Goal: Communication & Community: Answer question/provide support

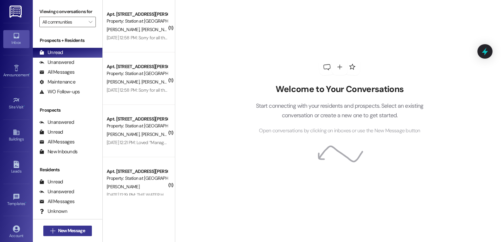
click at [67, 228] on span "New Message" at bounding box center [71, 231] width 27 height 7
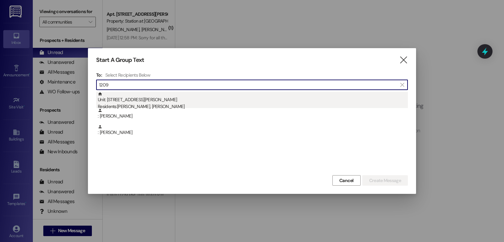
type input "1209"
click at [166, 100] on div "Unit: 1209 - 1200 Parker Ave Residents: Nathaniel Rell, River Larson-Pollock" at bounding box center [253, 101] width 310 height 19
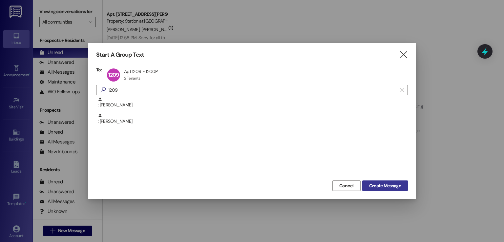
click at [377, 185] on span "Create Message" at bounding box center [385, 186] width 32 height 7
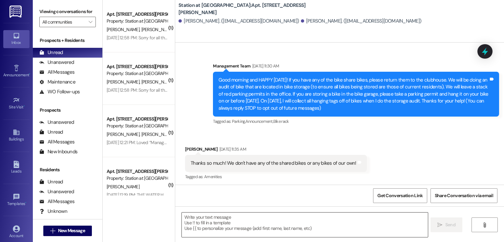
click at [203, 222] on textarea at bounding box center [305, 225] width 246 height 25
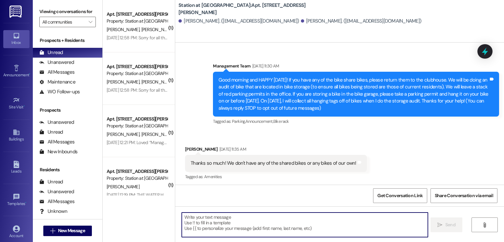
scroll to position [25384, 0]
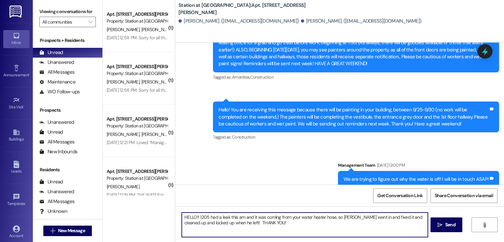
type textarea "HELLO!! 1205 had a leak this am and it was coming from your water heater hose, …"
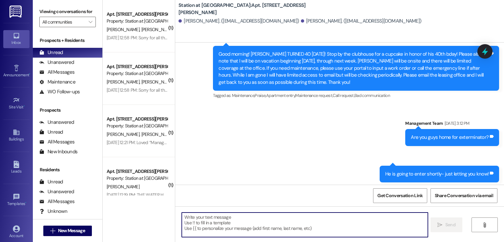
scroll to position [11746, 0]
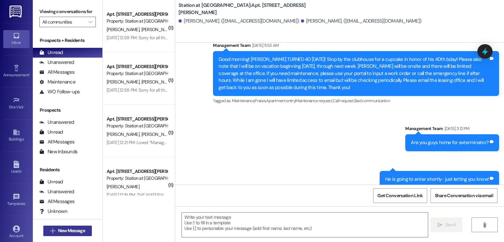
click at [72, 232] on span "New Message" at bounding box center [71, 231] width 27 height 7
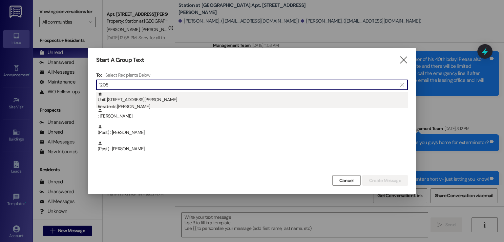
type input "1205"
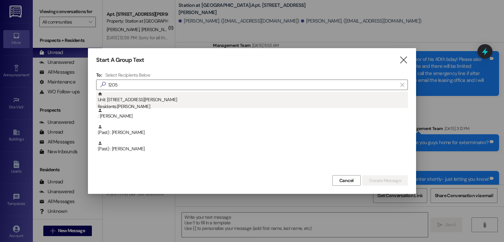
click at [146, 100] on div "Unit: [STREET_ADDRESS][PERSON_NAME] Residents: [PERSON_NAME]" at bounding box center [253, 101] width 310 height 19
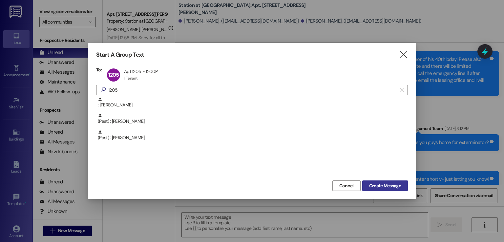
click at [393, 189] on span "Create Message" at bounding box center [385, 186] width 32 height 7
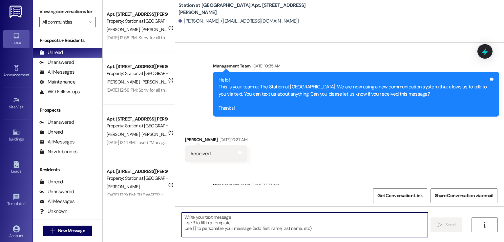
click at [183, 223] on textarea at bounding box center [305, 225] width 246 height 25
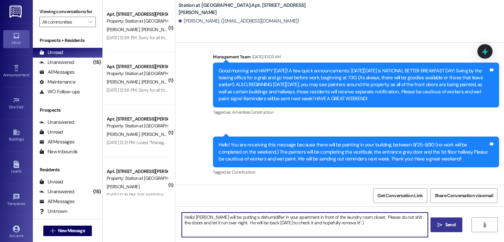
type textarea "Hello! Joel will be putting a dehumidifier in your apartment in front of the la…"
click at [454, 222] on span "Send" at bounding box center [450, 225] width 13 height 7
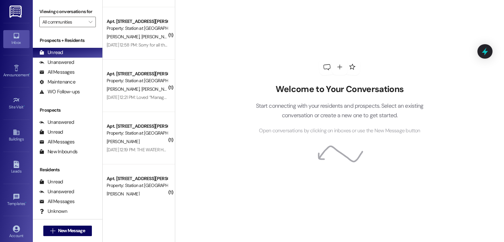
scroll to position [98, 0]
click at [62, 232] on span "New Message" at bounding box center [71, 231] width 27 height 7
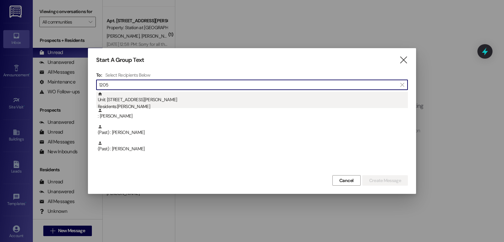
type input "1205"
click at [228, 99] on div "Unit: [STREET_ADDRESS][PERSON_NAME] Residents: [PERSON_NAME]" at bounding box center [253, 101] width 310 height 19
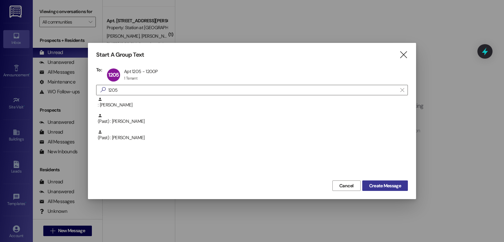
click at [374, 182] on button "Create Message" at bounding box center [385, 186] width 46 height 10
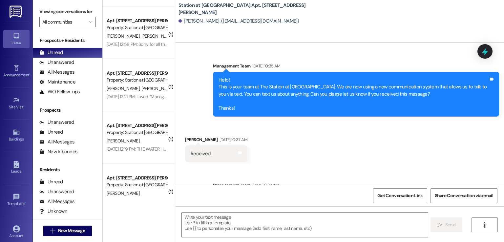
scroll to position [37472, 0]
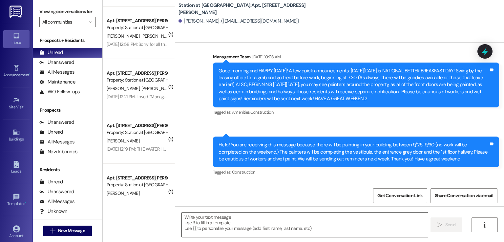
click at [189, 217] on textarea at bounding box center [305, 225] width 246 height 25
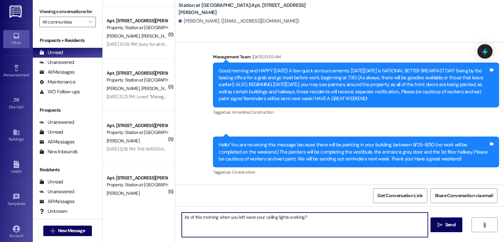
click at [304, 218] on textarea "As of this morning when you left were your ceiling lights working?" at bounding box center [305, 225] width 246 height 25
type textarea "As of this morning when you left were your ceiling lights working?"
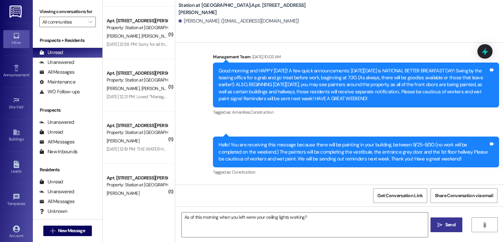
click at [446, 225] on span "Send" at bounding box center [450, 225] width 10 height 7
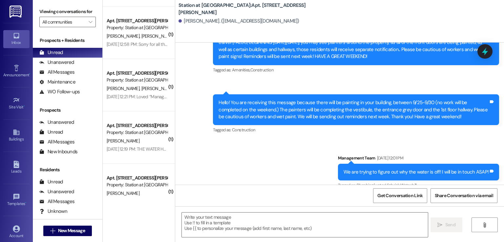
scroll to position [37518, 0]
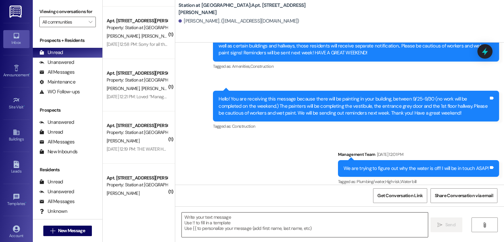
click at [182, 220] on textarea at bounding box center [305, 225] width 246 height 25
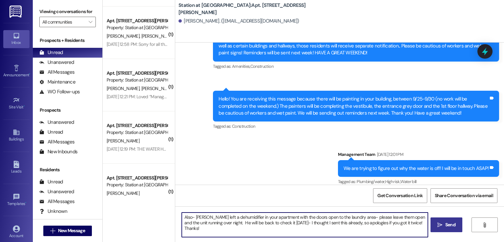
type textarea "Also- [PERSON_NAME] left a dehumidifier in your apartment with the doors open t…"
click at [451, 229] on button " Send" at bounding box center [446, 225] width 32 height 15
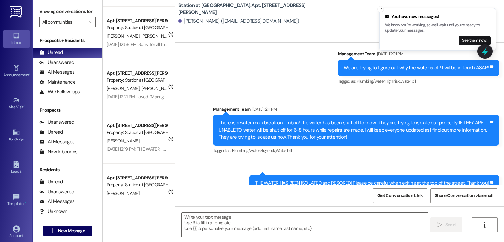
scroll to position [37623, 0]
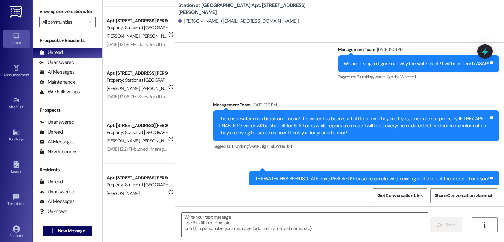
drag, startPoint x: 4, startPoint y: 156, endPoint x: -2, endPoint y: 154, distance: 6.0
click at [0, 154] on html "Inbox Go to Inbox Announcement • Send A Text Announcement Site Visit • Go to Si…" at bounding box center [252, 121] width 504 height 242
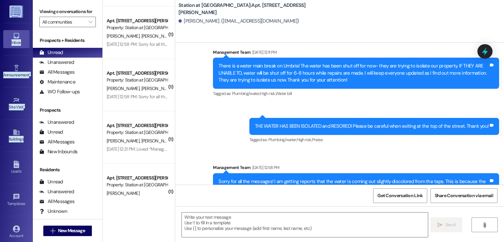
scroll to position [37676, 0]
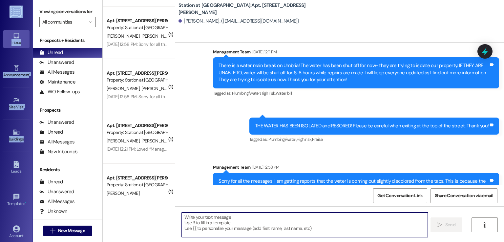
click at [218, 224] on textarea at bounding box center [305, 225] width 246 height 25
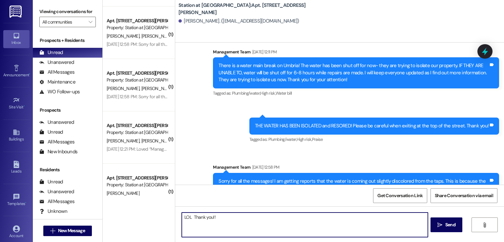
type textarea "LOL Thank you!!"
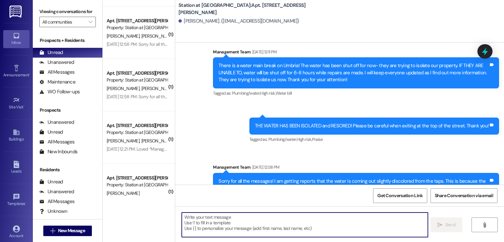
scroll to position [37676, 0]
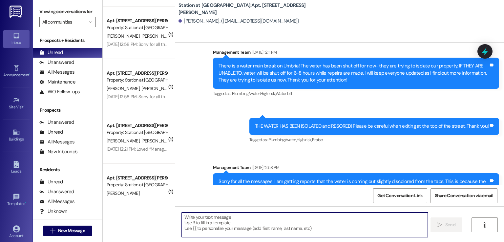
click at [184, 217] on textarea at bounding box center [305, 225] width 246 height 25
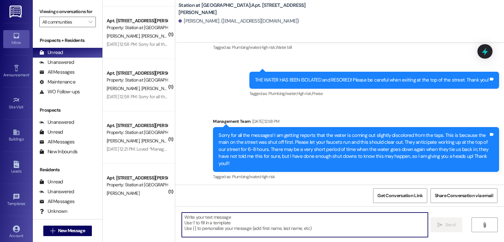
click at [182, 218] on textarea at bounding box center [305, 225] width 246 height 25
click at [182, 215] on textarea at bounding box center [305, 225] width 246 height 25
type textarea "We will take care of them!"
